Goal: Task Accomplishment & Management: Use online tool/utility

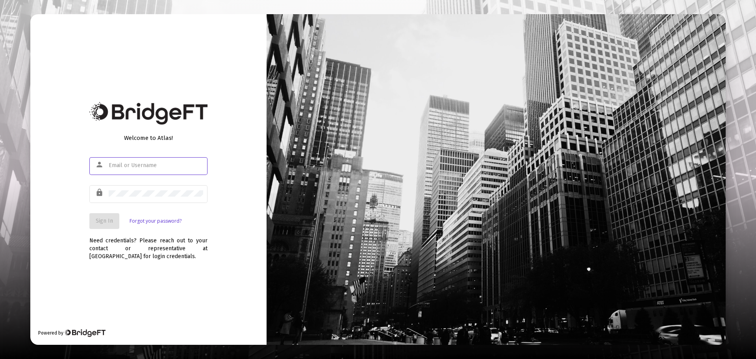
click at [158, 164] on input "text" at bounding box center [156, 165] width 94 height 6
type input "[EMAIL_ADDRESS][DOMAIN_NAME]"
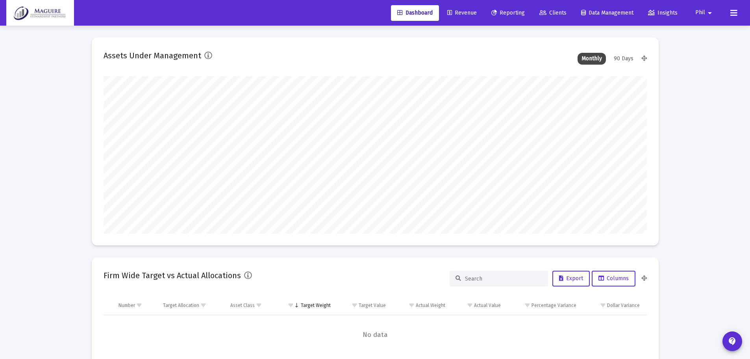
scroll to position [157, 543]
type input "[DATE]"
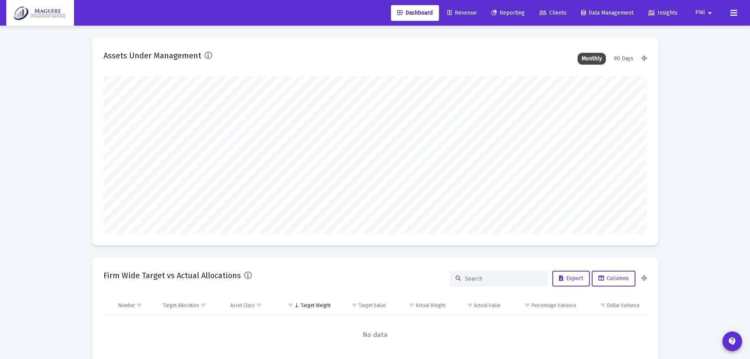
click at [500, 13] on span "Reporting" at bounding box center [507, 12] width 33 height 7
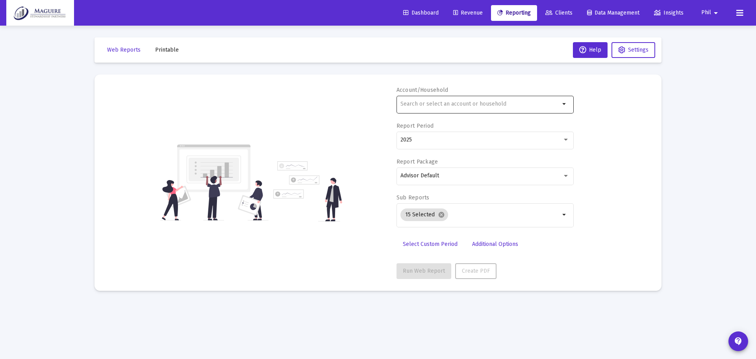
click at [466, 104] on input "text" at bounding box center [479, 104] width 159 height 6
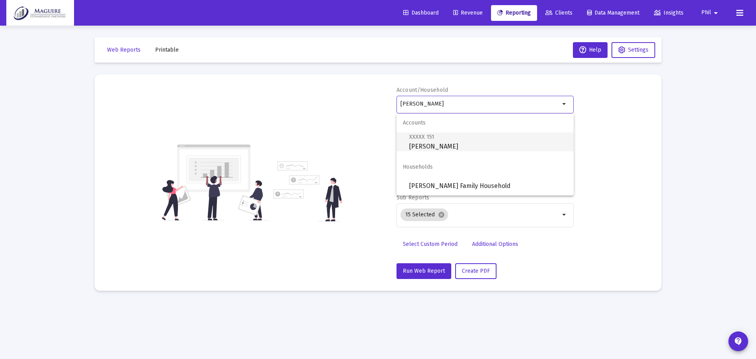
click at [451, 145] on span "XXXXX 151 [PERSON_NAME]" at bounding box center [488, 141] width 158 height 19
type input "[PERSON_NAME]"
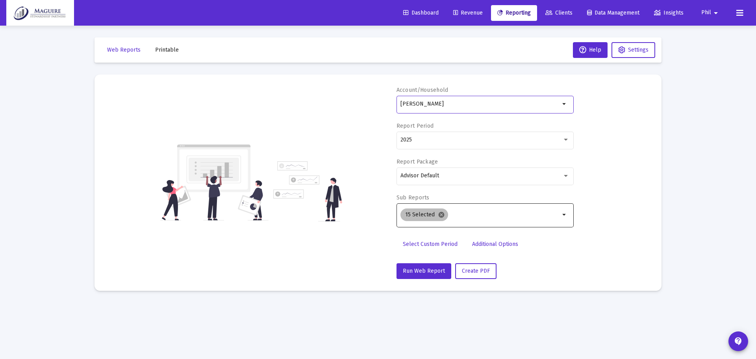
click at [441, 215] on mat-icon "cancel" at bounding box center [441, 214] width 7 height 7
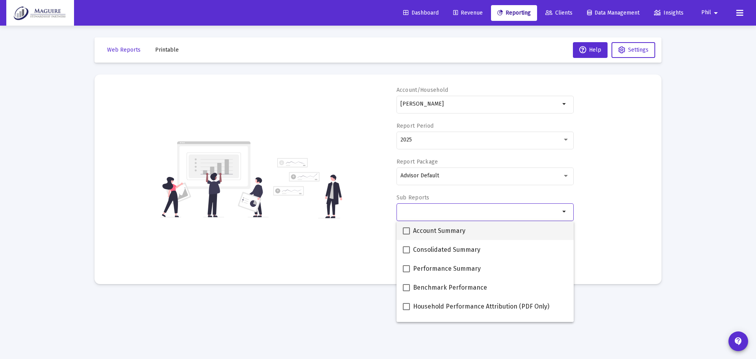
click at [406, 229] on span at bounding box center [406, 230] width 7 height 7
click at [406, 234] on input "Account Summary" at bounding box center [406, 234] width 0 height 0
checkbox input "true"
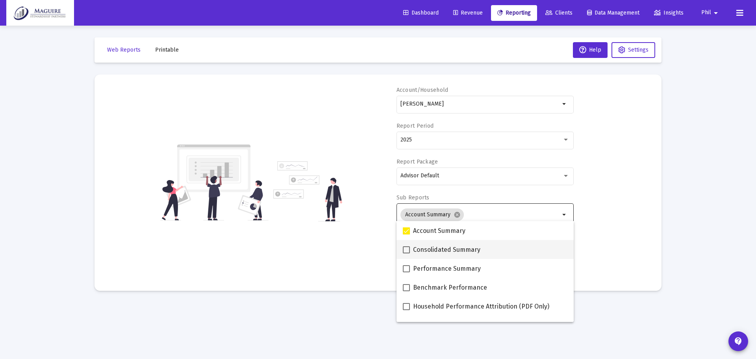
click at [405, 247] on span at bounding box center [406, 249] width 7 height 7
click at [406, 253] on input "Consolidated Summary" at bounding box center [406, 253] width 0 height 0
checkbox input "true"
click at [404, 265] on span at bounding box center [406, 268] width 7 height 7
click at [406, 272] on input "Performance Summary" at bounding box center [406, 272] width 0 height 0
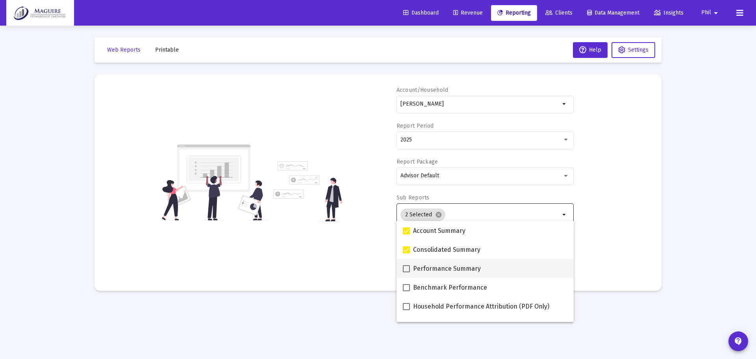
checkbox input "true"
click at [403, 289] on span at bounding box center [406, 287] width 7 height 7
click at [406, 291] on input "Benchmark Performance" at bounding box center [406, 291] width 0 height 0
checkbox input "true"
click at [404, 305] on span at bounding box center [406, 306] width 7 height 7
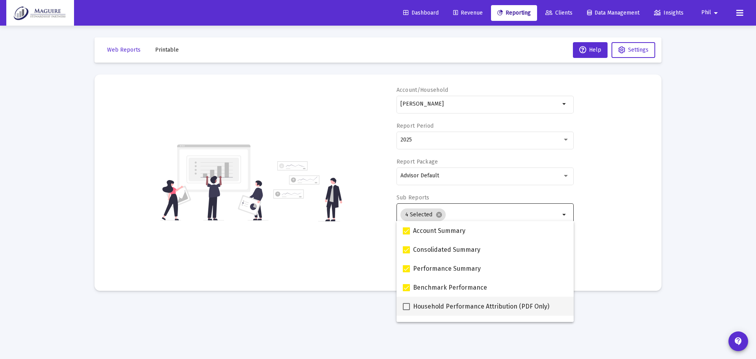
click at [406, 310] on input "Household Performance Attribution (PDF Only)" at bounding box center [406, 310] width 0 height 0
checkbox input "true"
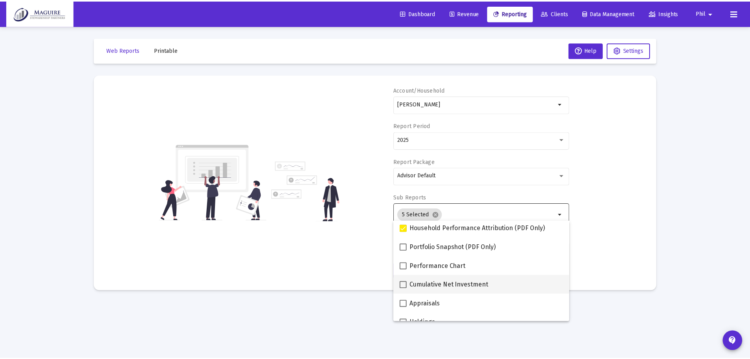
scroll to position [79, 0]
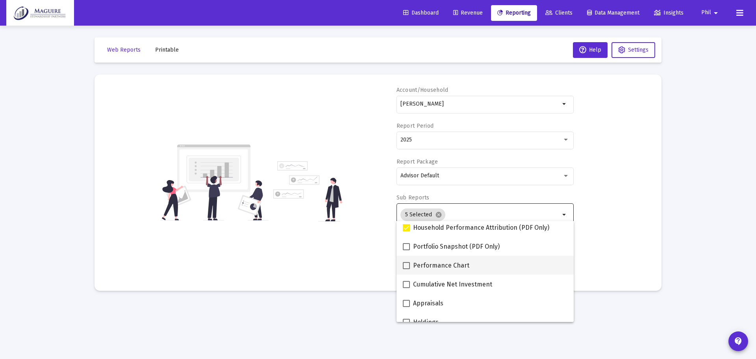
click at [404, 263] on span at bounding box center [406, 265] width 7 height 7
click at [406, 269] on input "Performance Chart" at bounding box center [406, 269] width 0 height 0
checkbox input "true"
click at [407, 248] on span at bounding box center [406, 246] width 7 height 7
click at [406, 250] on input "Portfolio Snapshot (PDF Only)" at bounding box center [406, 250] width 0 height 0
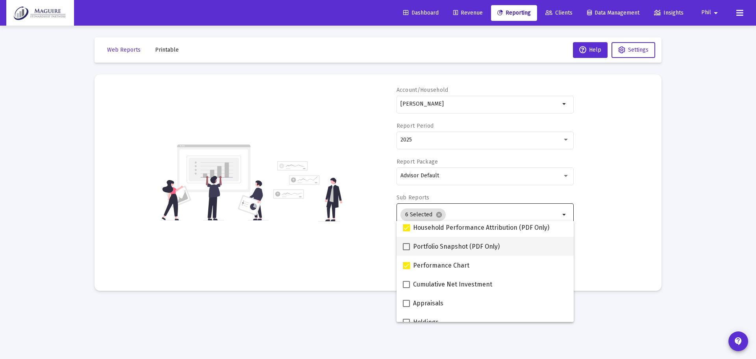
checkbox input "true"
click at [368, 246] on div "Account/Household [PERSON_NAME] arrow_drop_down Report Period 2025 Report Packa…" at bounding box center [377, 182] width 543 height 193
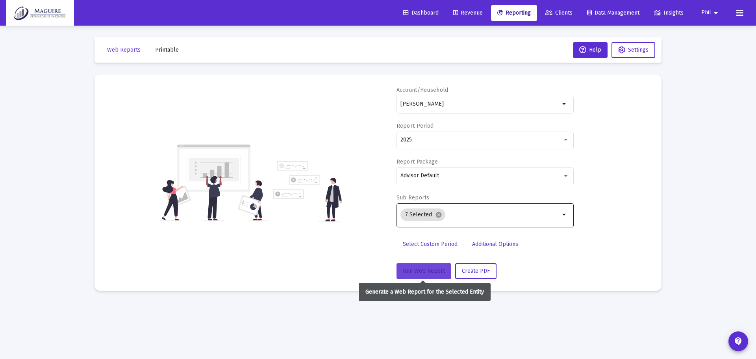
click at [426, 267] on span "Run Web Report" at bounding box center [424, 270] width 42 height 7
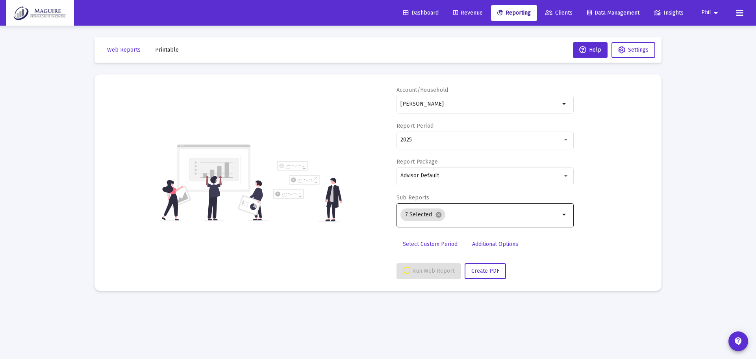
select select "View all"
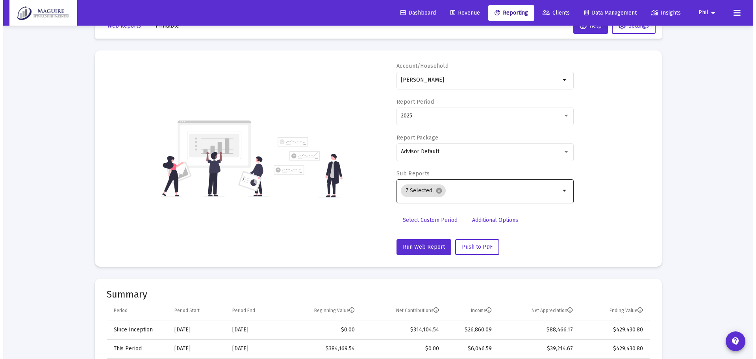
scroll to position [0, 0]
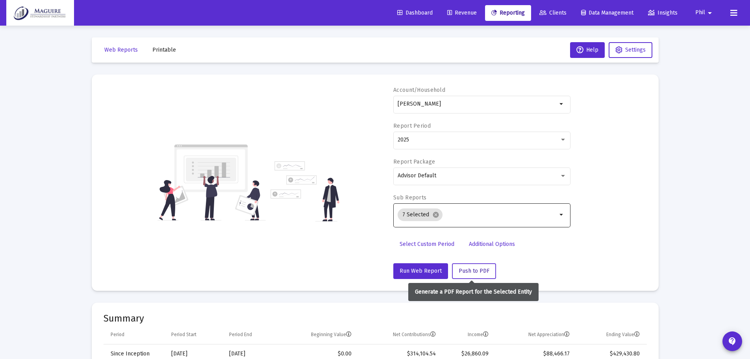
click at [477, 269] on span "Push to PDF" at bounding box center [474, 270] width 31 height 7
click at [475, 269] on span "Push to PDF" at bounding box center [474, 270] width 31 height 7
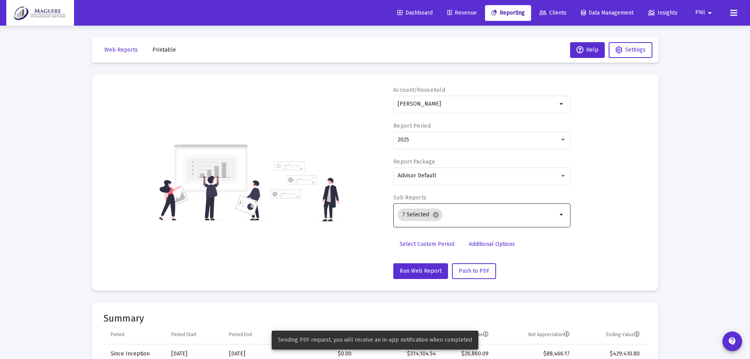
click at [163, 48] on span "Printable" at bounding box center [164, 49] width 24 height 7
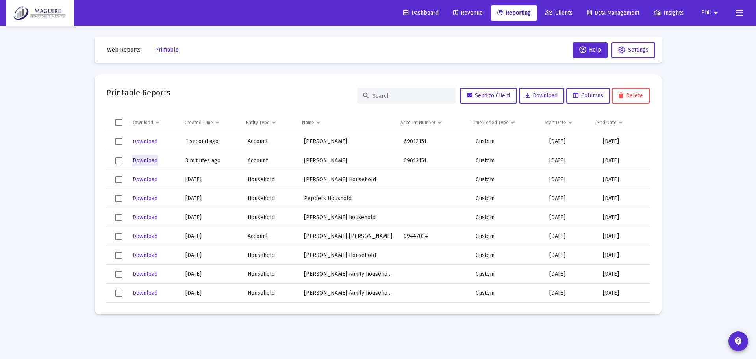
click at [141, 160] on span "Download" at bounding box center [145, 160] width 25 height 7
